Goal: Transaction & Acquisition: Book appointment/travel/reservation

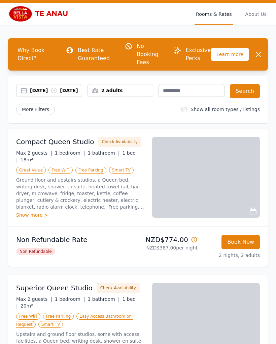
scroll to position [13, 0]
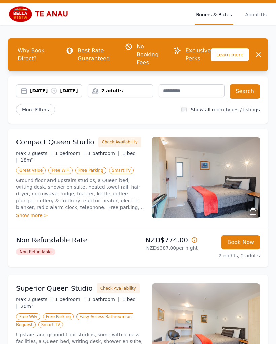
click at [40, 212] on div "Show more >" at bounding box center [80, 215] width 128 height 7
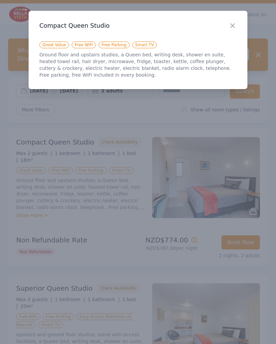
click at [116, 218] on div at bounding box center [138, 172] width 276 height 344
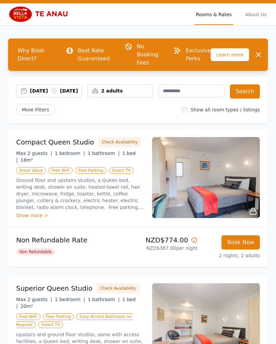
click at [43, 115] on span "More Filters" at bounding box center [35, 109] width 39 height 11
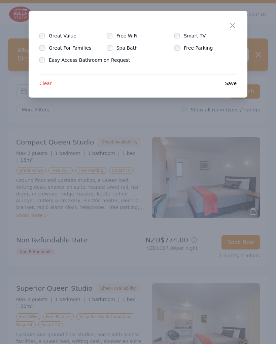
click at [45, 85] on span "Clear" at bounding box center [45, 83] width 12 height 7
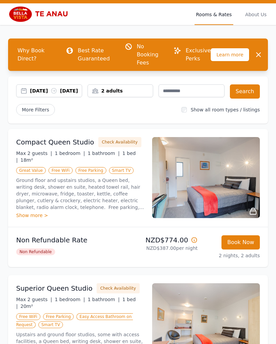
click at [121, 92] on div "2 adults" at bounding box center [120, 90] width 65 height 7
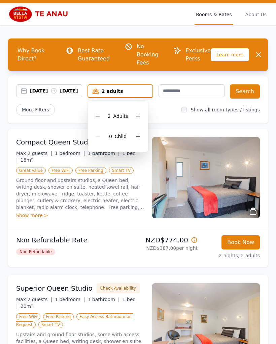
click at [140, 116] on icon at bounding box center [138, 115] width 5 height 5
click at [98, 118] on icon at bounding box center [97, 115] width 5 height 5
click at [255, 93] on button "Search" at bounding box center [245, 91] width 30 height 14
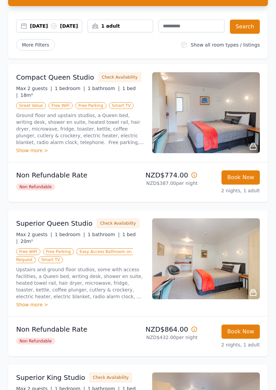
scroll to position [78, 0]
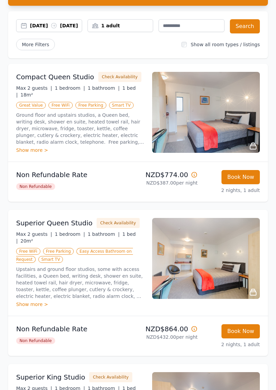
click at [117, 82] on button "Check Availability" at bounding box center [119, 77] width 43 height 10
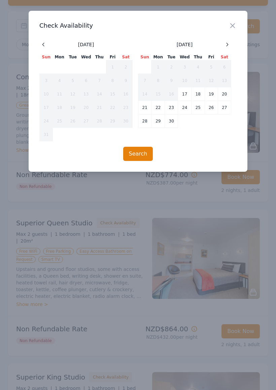
click at [230, 43] on div at bounding box center [228, 44] width 8 height 8
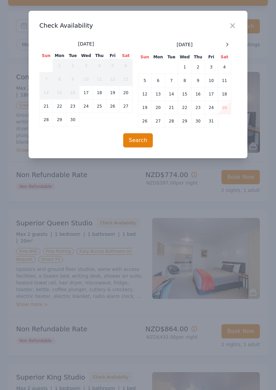
click at [227, 46] on icon at bounding box center [228, 44] width 2 height 3
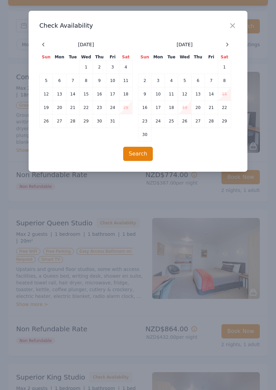
click at [231, 45] on div at bounding box center [228, 44] width 8 height 8
click at [230, 46] on icon at bounding box center [227, 44] width 5 height 5
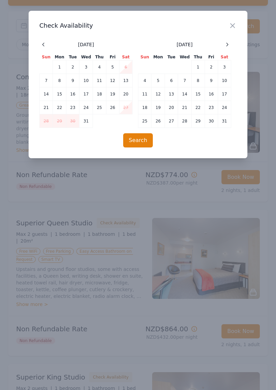
click at [173, 80] on td "6" at bounding box center [171, 80] width 13 height 13
click at [202, 81] on td "8" at bounding box center [198, 80] width 13 height 13
click at [143, 144] on button "Search" at bounding box center [138, 140] width 30 height 14
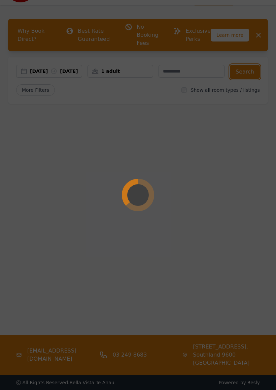
scroll to position [32, 0]
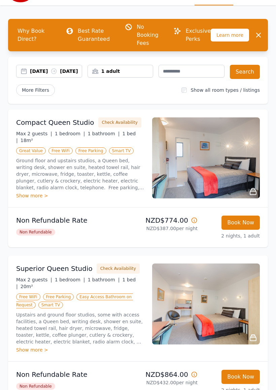
click at [246, 227] on button "Book Now" at bounding box center [241, 222] width 38 height 14
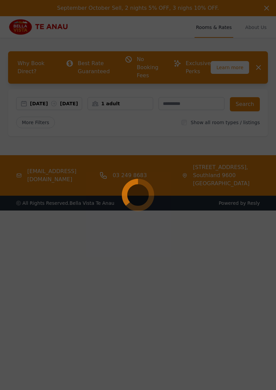
select select "**"
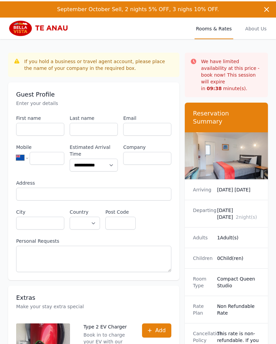
scroll to position [234, 0]
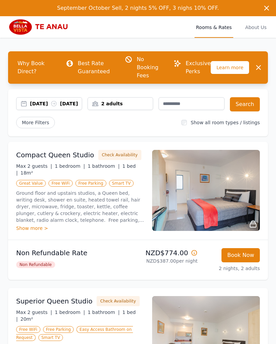
click at [128, 104] on div "2 adults" at bounding box center [120, 103] width 65 height 7
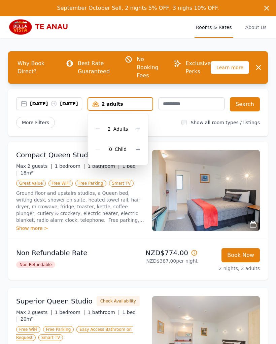
click at [96, 131] on icon at bounding box center [97, 128] width 5 height 5
click at [249, 101] on button "Search" at bounding box center [245, 104] width 30 height 14
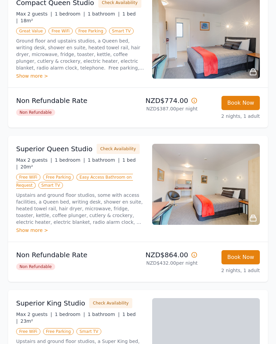
scroll to position [151, 0]
